Goal: Information Seeking & Learning: Find specific fact

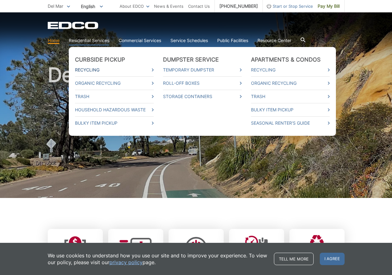
click at [94, 70] on link "Recycling" at bounding box center [114, 70] width 79 height 7
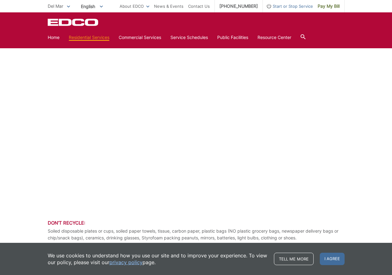
scroll to position [495, 0]
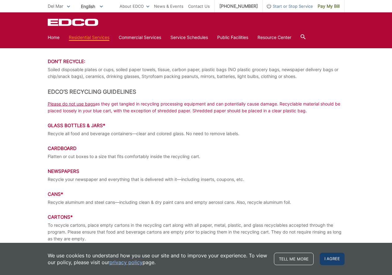
click at [334, 260] on span "I agree" at bounding box center [332, 259] width 25 height 12
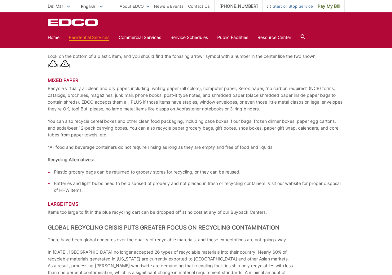
scroll to position [944, 0]
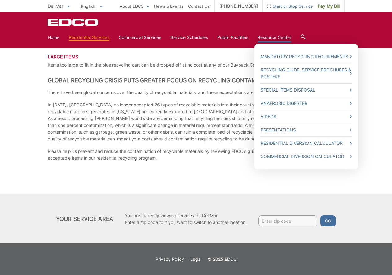
click at [281, 36] on link "Resource Center" at bounding box center [274, 37] width 34 height 7
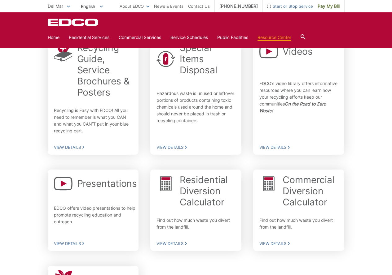
scroll to position [139, 0]
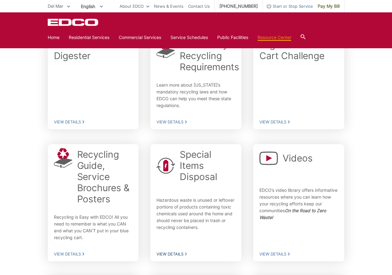
click at [191, 163] on h2 "Special Items Disposal" at bounding box center [207, 165] width 55 height 33
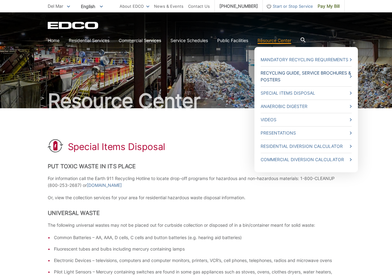
click at [275, 76] on link "Recycling Guide, Service Brochures & Posters" at bounding box center [305, 77] width 91 height 14
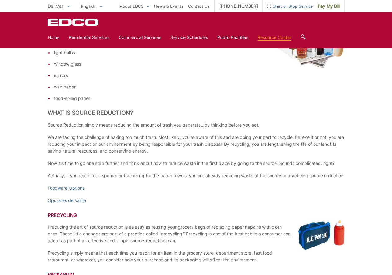
scroll to position [1084, 0]
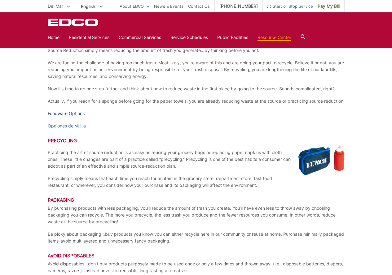
click at [75, 117] on link "Foodware Options" at bounding box center [66, 113] width 37 height 7
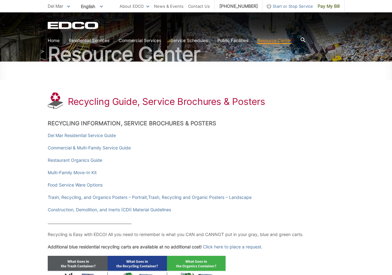
scroll to position [58, 0]
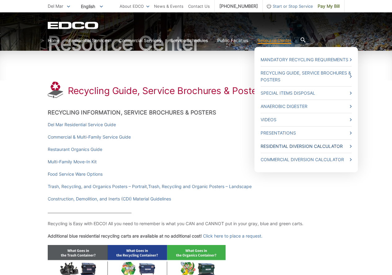
click at [309, 147] on link "Residential Diversion Calculator" at bounding box center [305, 146] width 91 height 7
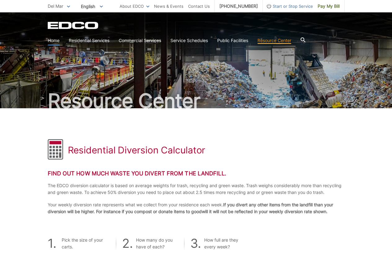
click at [56, 42] on link "Home" at bounding box center [54, 40] width 12 height 7
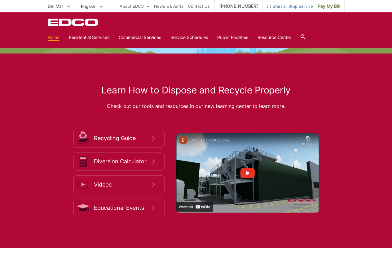
scroll to position [908, 0]
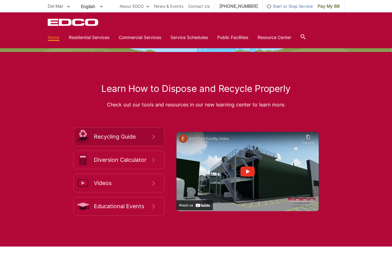
click at [116, 132] on link "Recycling Guide" at bounding box center [118, 137] width 91 height 19
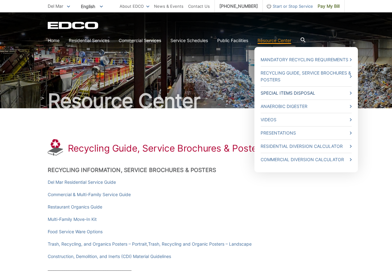
click at [298, 94] on link "Special Items Disposal" at bounding box center [305, 93] width 91 height 7
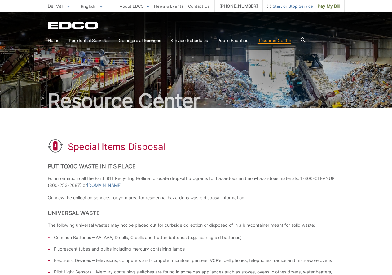
click at [305, 38] on icon at bounding box center [302, 39] width 5 height 5
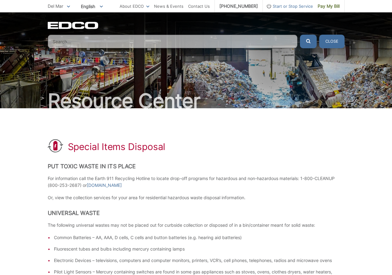
click at [78, 44] on input "Search" at bounding box center [173, 42] width 250 height 14
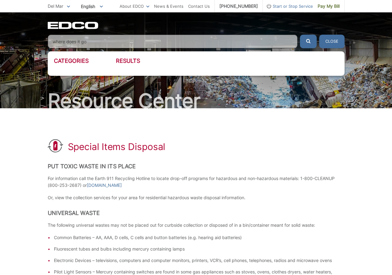
type input "where does it go"
click at [300, 35] on button "submit" at bounding box center [308, 42] width 17 height 14
click at [327, 38] on button "Close" at bounding box center [331, 42] width 25 height 14
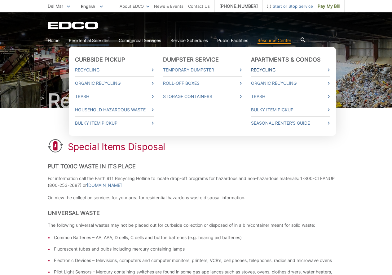
click at [269, 68] on link "Recycling" at bounding box center [290, 70] width 79 height 7
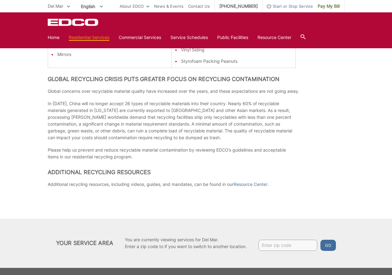
scroll to position [455, 0]
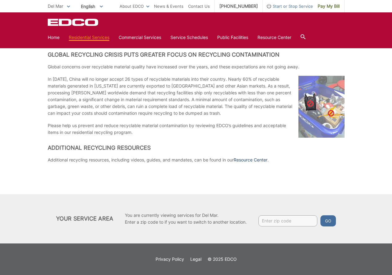
click at [258, 161] on link "Resource Center" at bounding box center [251, 160] width 34 height 7
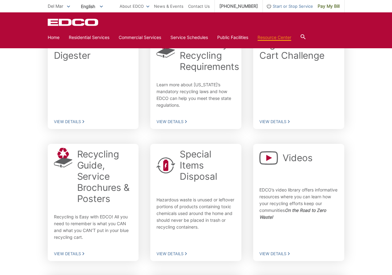
scroll to position [132, 0]
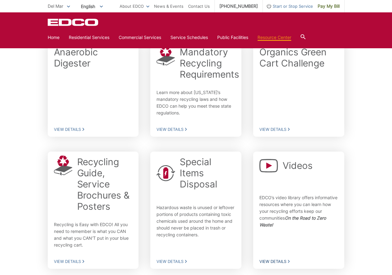
click at [305, 180] on p at bounding box center [298, 185] width 79 height 10
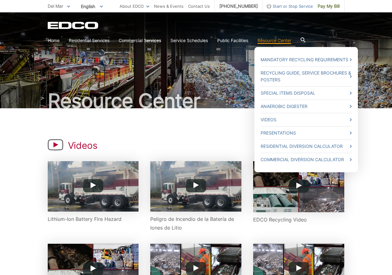
click at [287, 41] on link "Resource Center" at bounding box center [274, 40] width 34 height 7
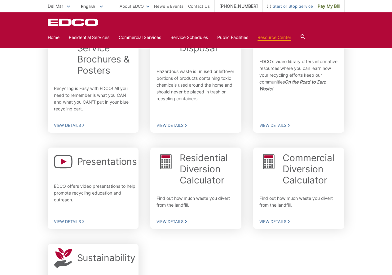
scroll to position [279, 0]
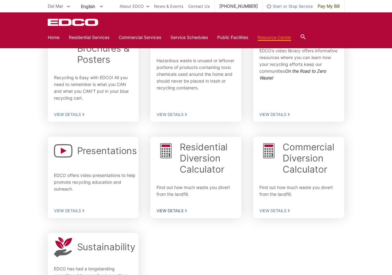
click at [193, 151] on h2 "Residential Diversion Calculator" at bounding box center [207, 158] width 55 height 33
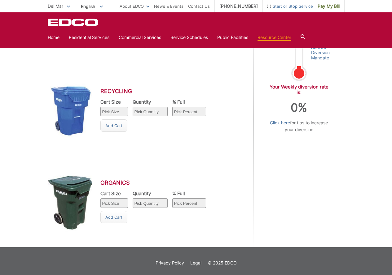
scroll to position [310, 0]
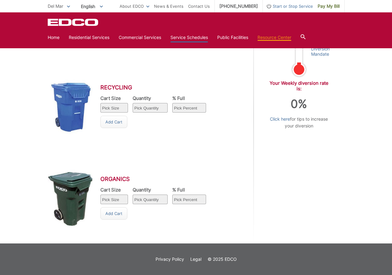
click at [195, 37] on link "Service Schedules" at bounding box center [188, 37] width 37 height 7
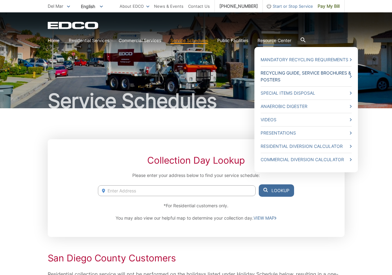
click at [276, 74] on link "Recycling Guide, Service Brochures & Posters" at bounding box center [305, 77] width 91 height 14
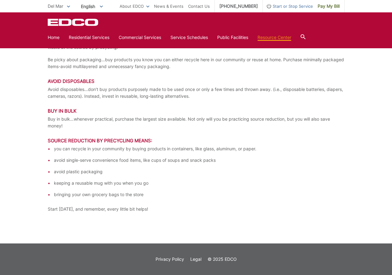
scroll to position [1265, 0]
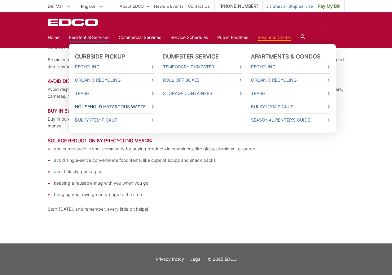
click at [98, 107] on link "Household Hazardous Waste" at bounding box center [114, 106] width 79 height 7
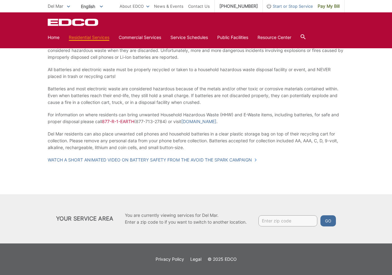
scroll to position [519, 0]
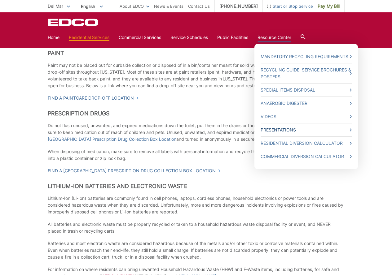
click at [297, 130] on link "Presentations" at bounding box center [305, 130] width 91 height 7
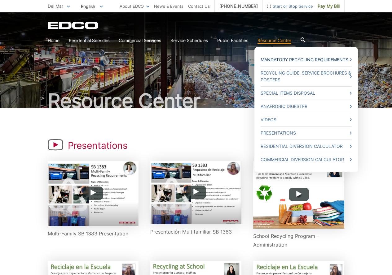
click at [286, 60] on link "Mandatory Recycling Requirements" at bounding box center [305, 59] width 91 height 7
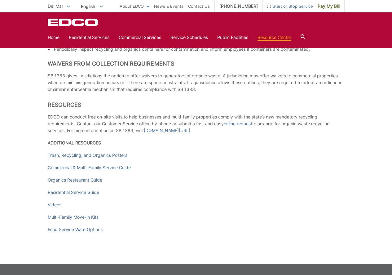
scroll to position [836, 0]
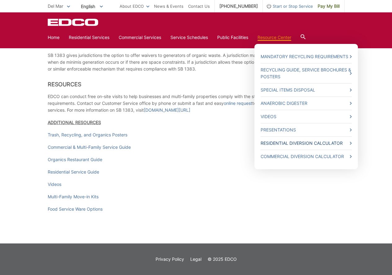
click at [288, 142] on link "Residential Diversion Calculator" at bounding box center [305, 143] width 91 height 7
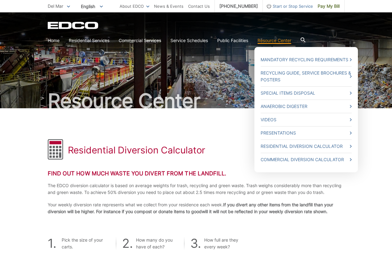
click at [286, 39] on link "Resource Center" at bounding box center [274, 40] width 34 height 7
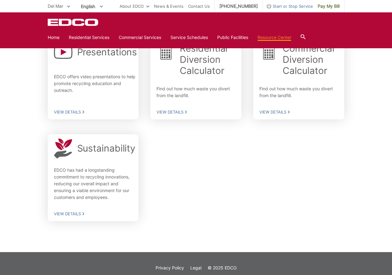
scroll to position [379, 0]
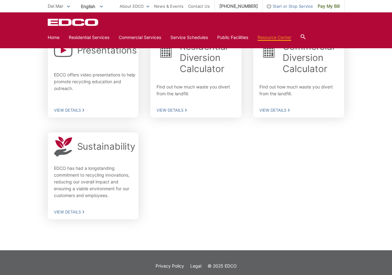
click at [61, 5] on span "Del Mar" at bounding box center [55, 5] width 15 height 5
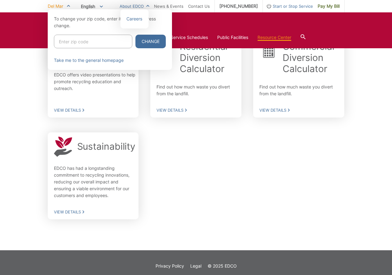
click at [149, 6] on link "About EDCO" at bounding box center [135, 6] width 30 height 7
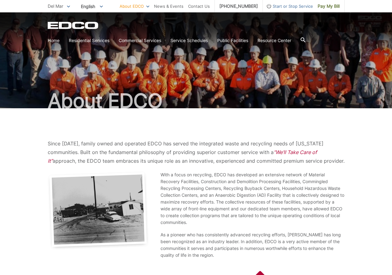
click at [61, 7] on span "Del Mar" at bounding box center [55, 5] width 15 height 5
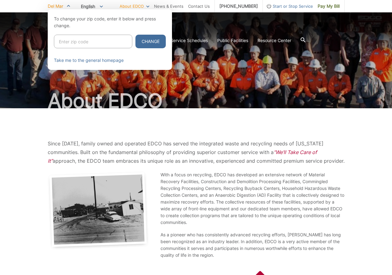
click at [70, 42] on input "Enter zip code" at bounding box center [93, 42] width 78 height 14
type input "92040"
click at [146, 42] on button "Change" at bounding box center [150, 42] width 30 height 14
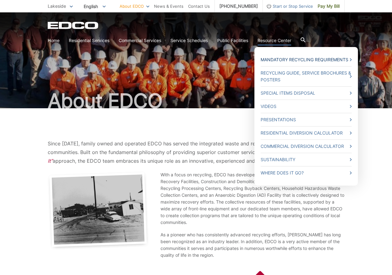
click at [286, 59] on link "Mandatory Recycling Requirements" at bounding box center [305, 59] width 91 height 7
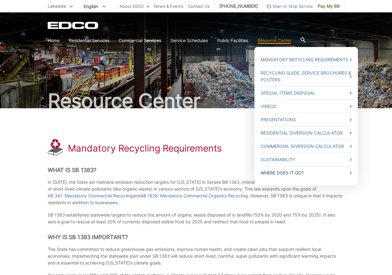
click at [298, 176] on link "Where Does it Go?" at bounding box center [305, 173] width 91 height 7
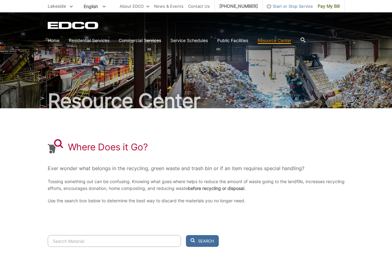
click at [84, 240] on input "Search" at bounding box center [114, 241] width 133 height 12
click at [186, 235] on button "Search" at bounding box center [202, 241] width 33 height 12
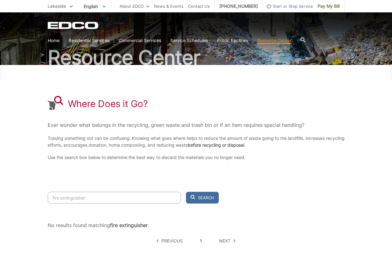
scroll to position [75, 0]
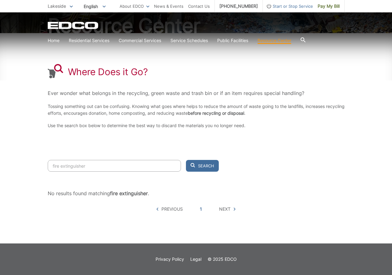
drag, startPoint x: 132, startPoint y: 166, endPoint x: 7, endPoint y: 166, distance: 124.8
click at [7, 166] on div "Resource Center Where Does it Go? Ever wonder what belongs in the recycling, gr…" at bounding box center [196, 90] width 392 height 307
type input "ex"
